Goal: Transaction & Acquisition: Purchase product/service

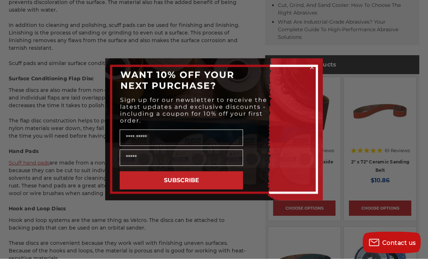
scroll to position [399, 0]
click at [414, 105] on div "Close dialog WANT 10% OFF YOUR NEXT PURCHASE? Sign up for our newsletter to rec…" at bounding box center [214, 129] width 428 height 259
click at [320, 78] on form "WANT 10% OFF YOUR NEXT PURCHASE? Sign up for our newsletter to receive the late…" at bounding box center [214, 129] width 218 height 142
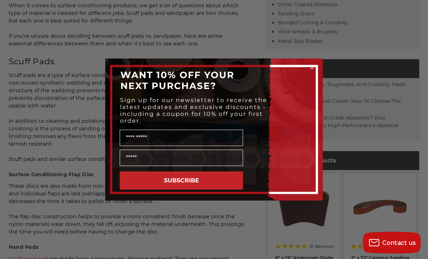
scroll to position [299, 0]
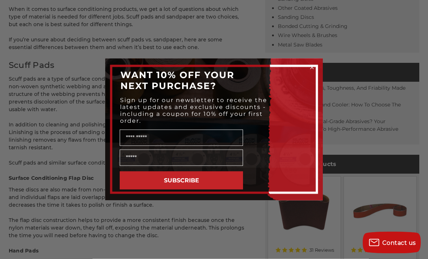
click at [316, 60] on form "WANT 10% OFF YOUR NEXT PURCHASE? Sign up for our newsletter to receive the late…" at bounding box center [214, 129] width 218 height 142
click at [318, 64] on form "WANT 10% OFF YOUR NEXT PURCHASE? Sign up for our newsletter to receive the late…" at bounding box center [214, 129] width 218 height 142
click at [315, 64] on icon "Close dialog" at bounding box center [312, 67] width 7 height 7
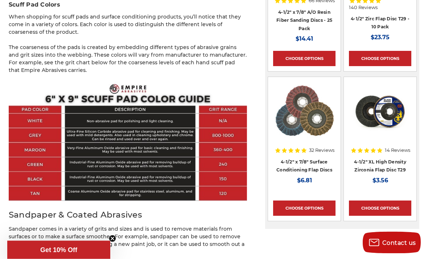
scroll to position [854, 0]
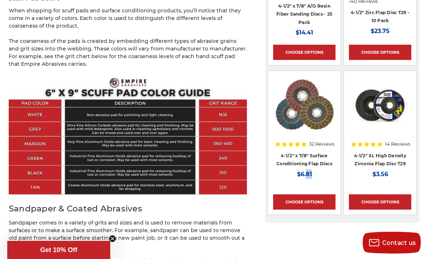
click at [245, 236] on p "Sandpaper comes in a variety of grits and sizes and is used to remove materials…" at bounding box center [128, 234] width 238 height 30
click at [271, 217] on li "32 Reviews 4-1/2" x 7/8" Surface Conditioning Flap Discs MSRP: Was: Now: $6.81 …" at bounding box center [305, 145] width 75 height 150
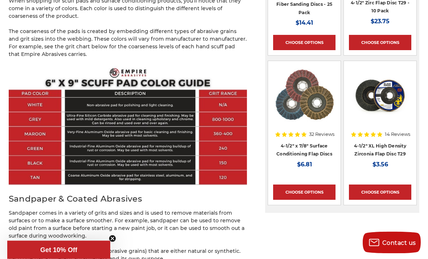
scroll to position [864, 0]
